Goal: Information Seeking & Learning: Check status

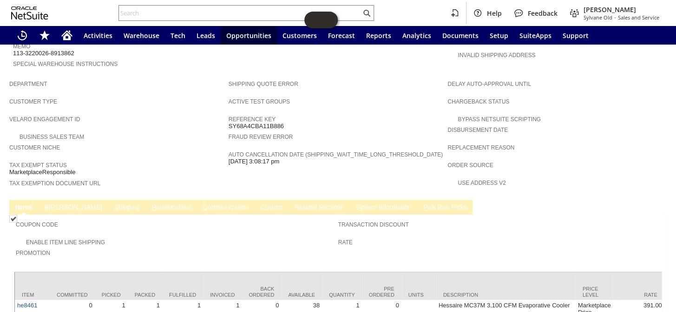
scroll to position [506, 0]
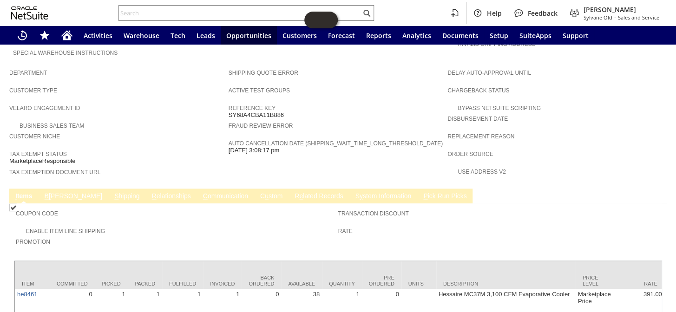
click at [112, 192] on link "S hipping" at bounding box center [127, 196] width 30 height 9
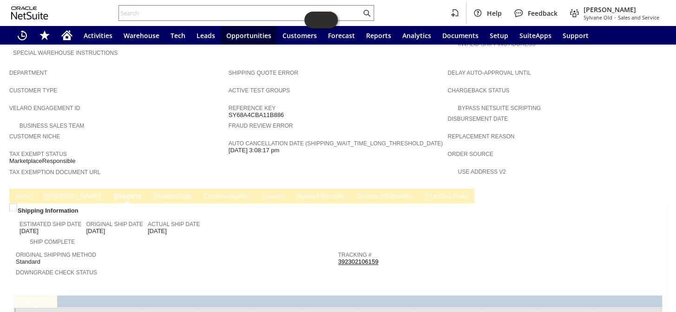
click at [350, 258] on link "392302106159" at bounding box center [358, 261] width 40 height 7
drag, startPoint x: 182, startPoint y: 199, endPoint x: 147, endPoint y: 199, distance: 34.4
click at [148, 218] on div "Actual Ship Date [DATE]" at bounding box center [174, 226] width 52 height 17
copy span "[DATE]"
drag, startPoint x: 379, startPoint y: 228, endPoint x: 336, endPoint y: 228, distance: 43.2
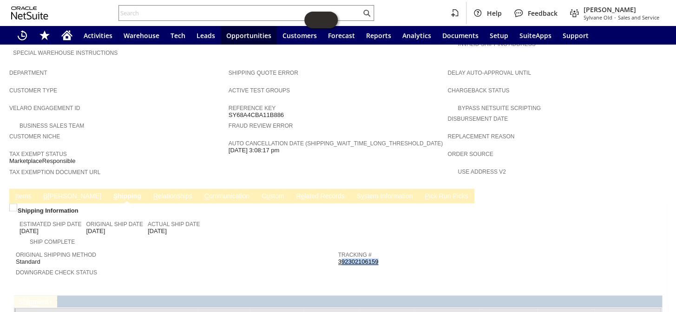
click at [338, 249] on div "Tracking # 392302106159" at bounding box center [497, 257] width 318 height 17
click at [398, 249] on div "Tracking # 392302106159" at bounding box center [497, 257] width 318 height 17
drag, startPoint x: 367, startPoint y: 227, endPoint x: 335, endPoint y: 228, distance: 32.1
click at [338, 249] on div "Tracking # 392302106159" at bounding box center [497, 257] width 318 height 17
copy link "392302106159"
